Goal: Transaction & Acquisition: Purchase product/service

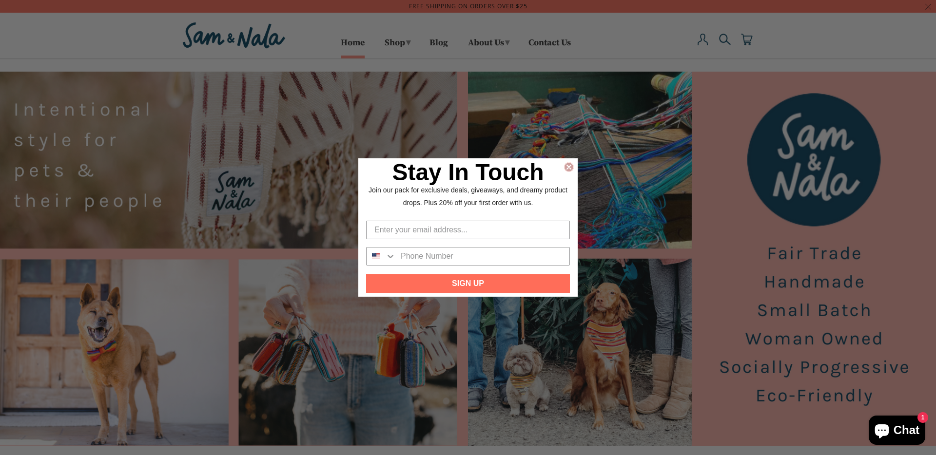
click at [567, 164] on circle "Close dialog" at bounding box center [569, 167] width 9 height 9
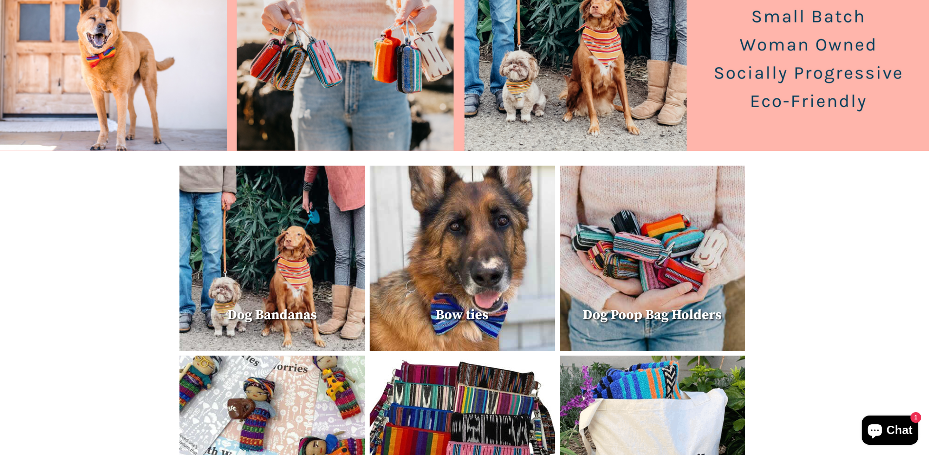
scroll to position [337, 0]
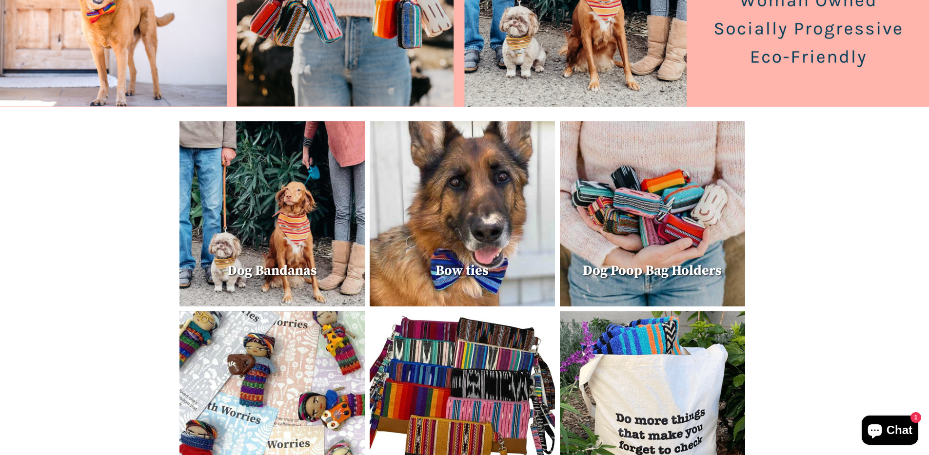
click at [297, 243] on img at bounding box center [271, 213] width 185 height 185
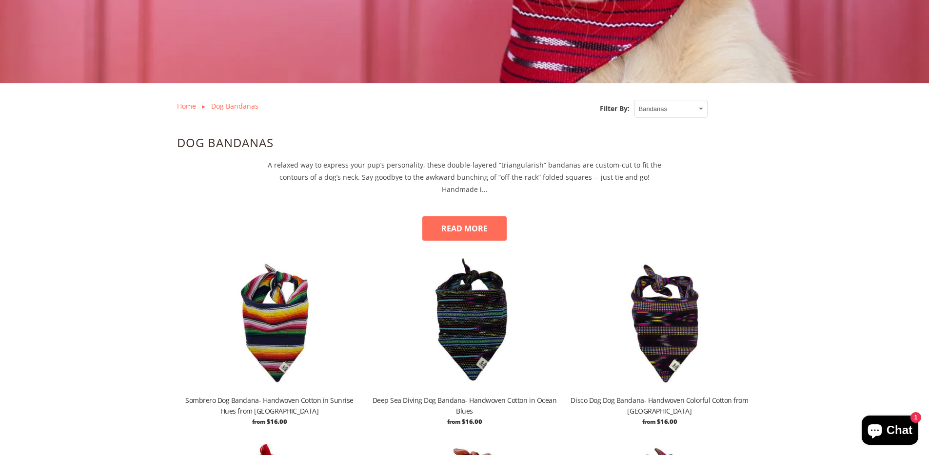
scroll to position [325, 0]
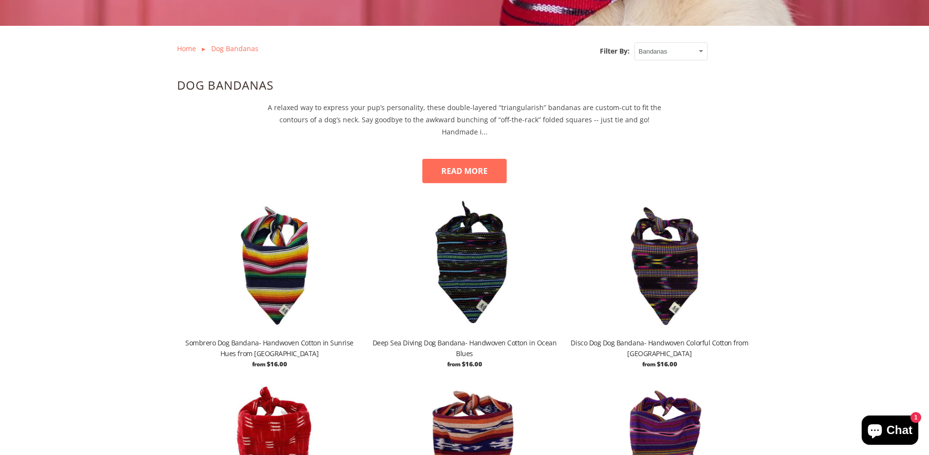
click at [483, 257] on img at bounding box center [464, 263] width 185 height 139
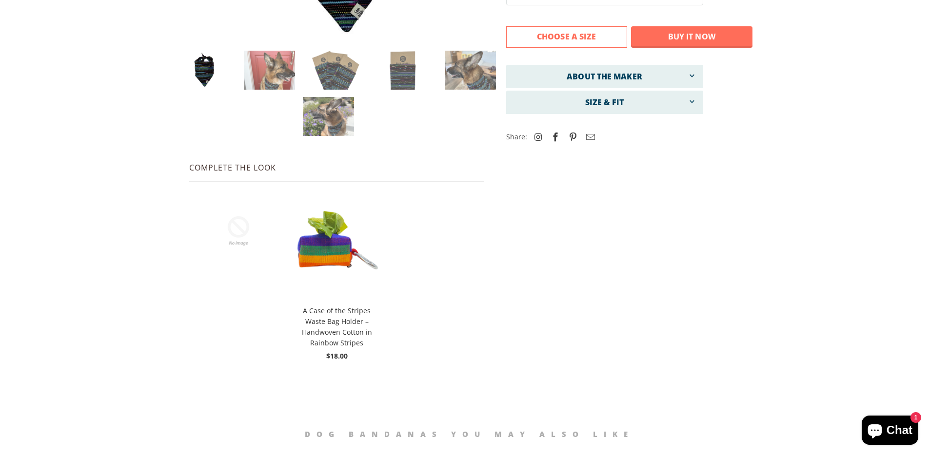
scroll to position [70, 0]
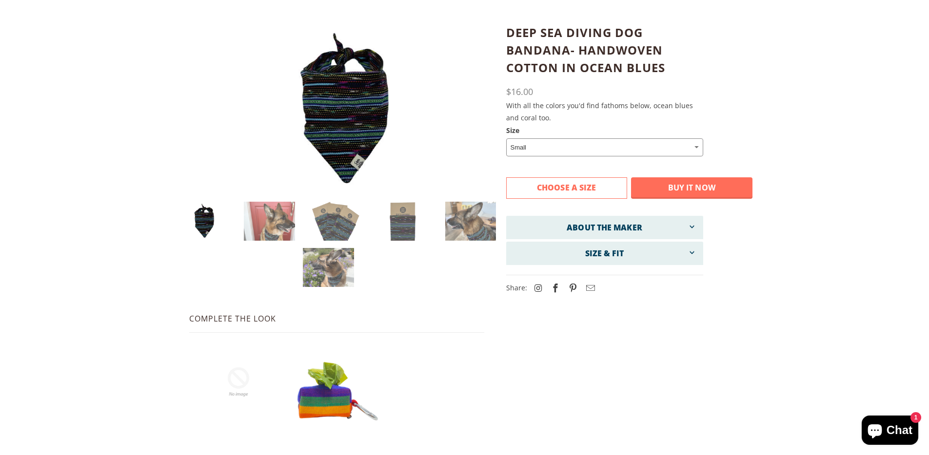
click at [587, 150] on select "Small Medium Large" at bounding box center [604, 148] width 197 height 18
click at [689, 189] on button "Buy it now" at bounding box center [691, 188] width 121 height 21
